Goal: Task Accomplishment & Management: Complete application form

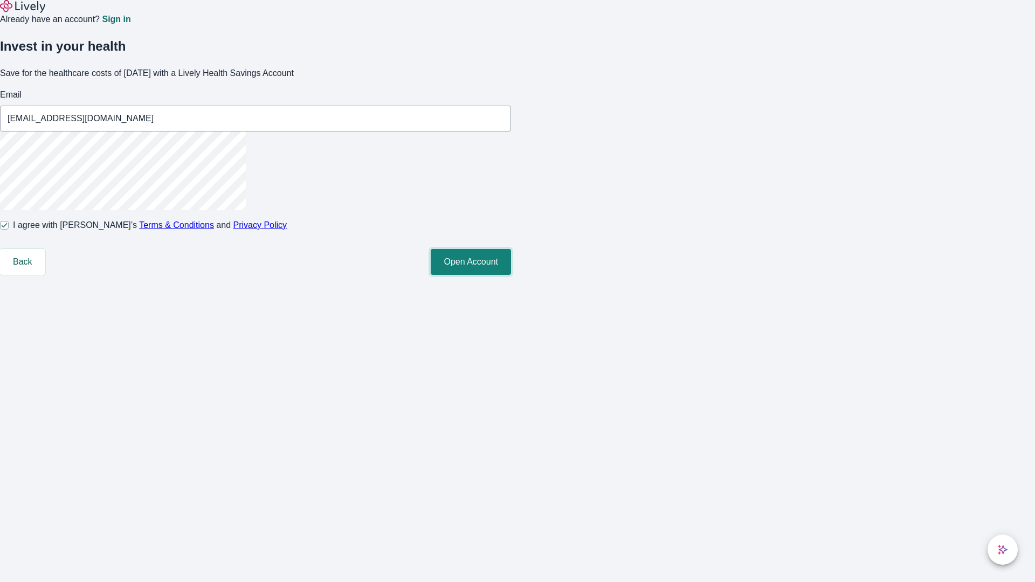
click at [511, 275] on button "Open Account" at bounding box center [471, 262] width 80 height 26
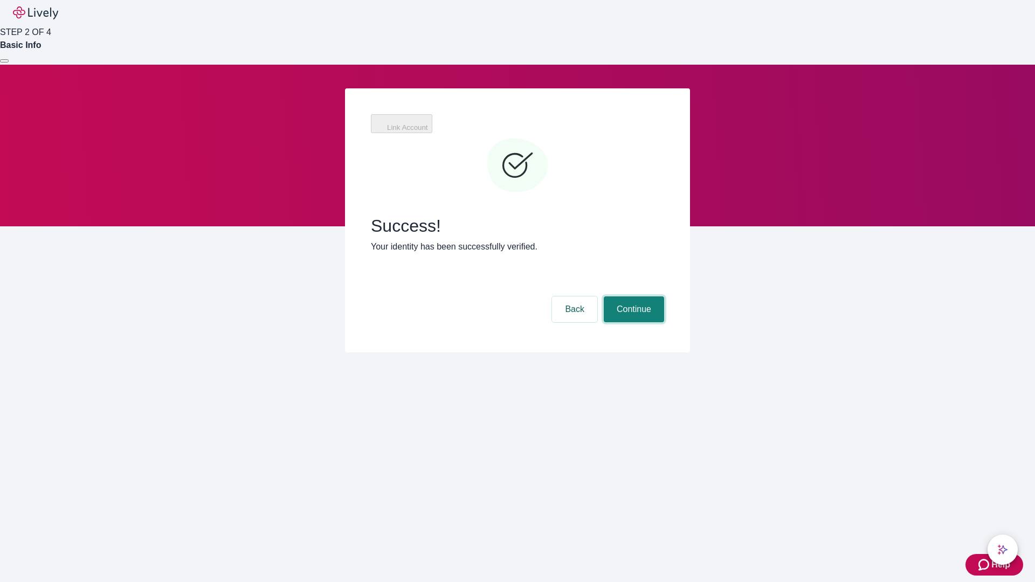
click at [632, 296] on button "Continue" at bounding box center [634, 309] width 60 height 26
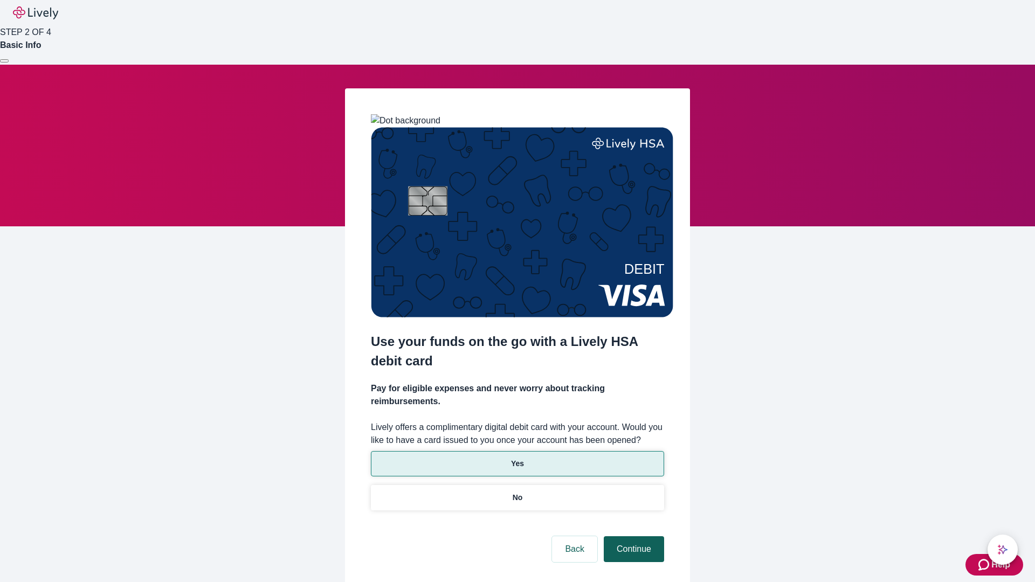
click at [517, 458] on p "Yes" at bounding box center [517, 463] width 13 height 11
click at [632, 536] on button "Continue" at bounding box center [634, 549] width 60 height 26
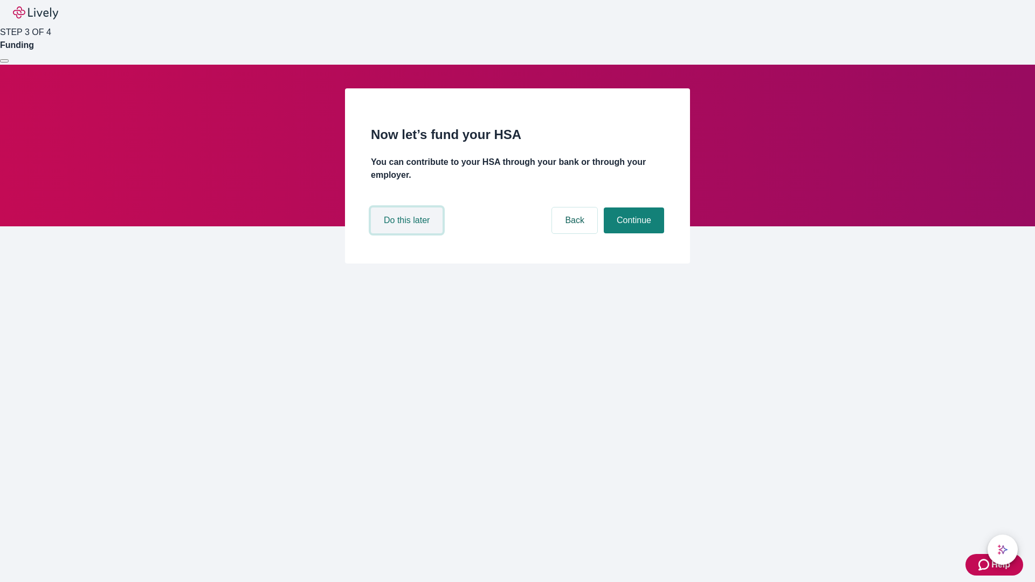
click at [408, 233] on button "Do this later" at bounding box center [407, 221] width 72 height 26
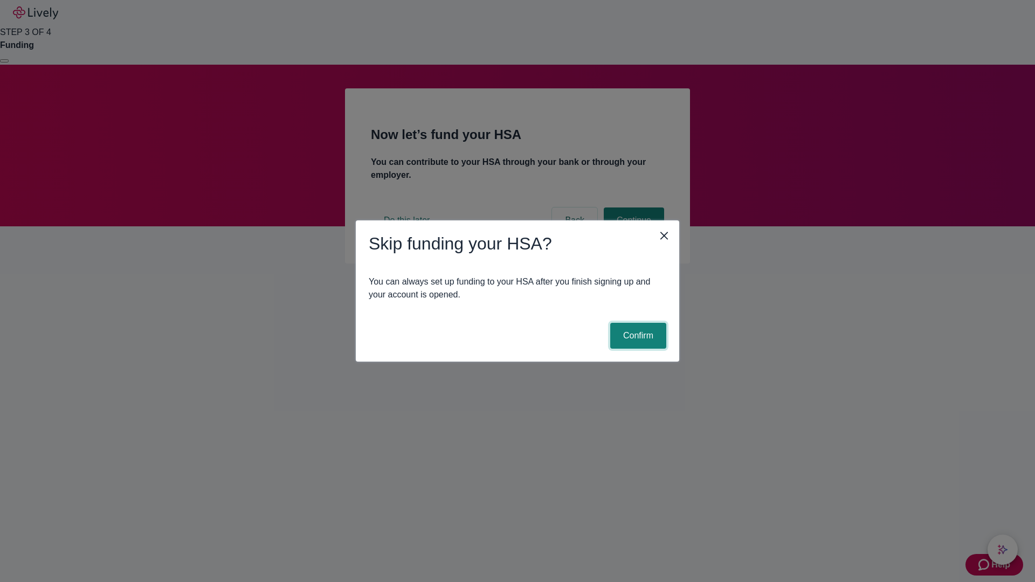
click at [637, 336] on button "Confirm" at bounding box center [638, 336] width 56 height 26
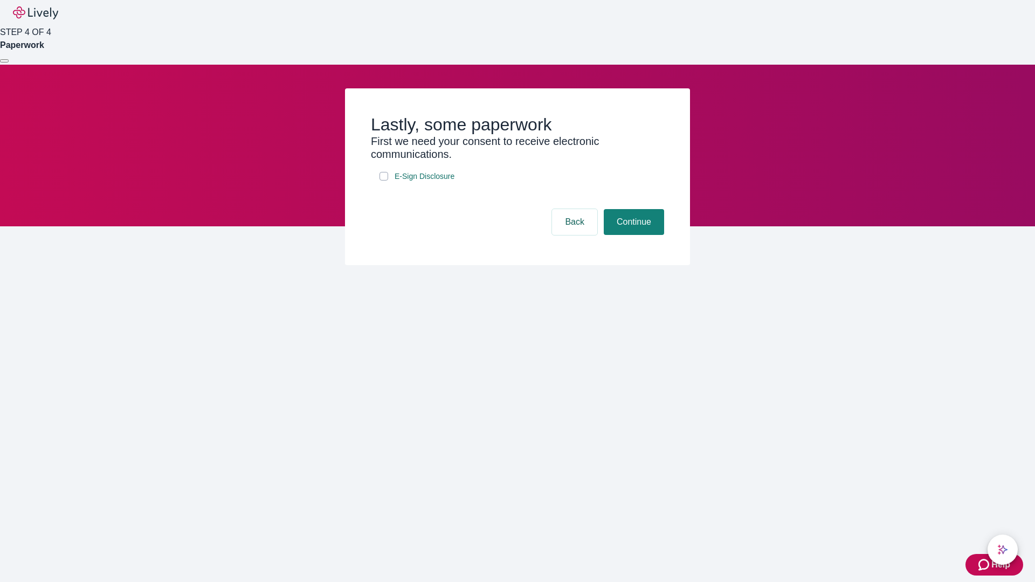
click at [384, 181] on input "E-Sign Disclosure" at bounding box center [383, 176] width 9 height 9
checkbox input "true"
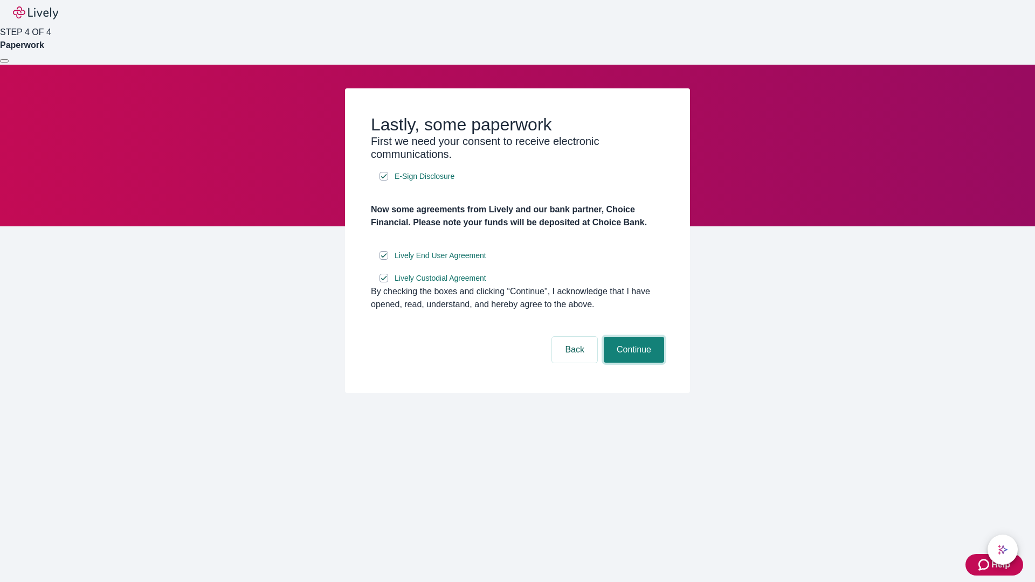
click at [632, 363] on button "Continue" at bounding box center [634, 350] width 60 height 26
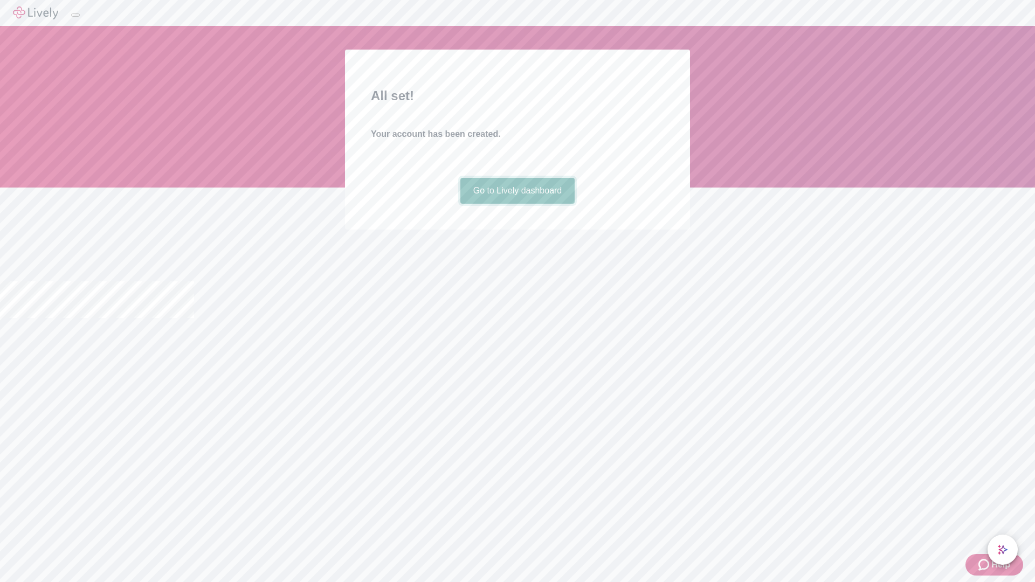
click at [517, 204] on link "Go to Lively dashboard" at bounding box center [517, 191] width 115 height 26
